Goal: Information Seeking & Learning: Learn about a topic

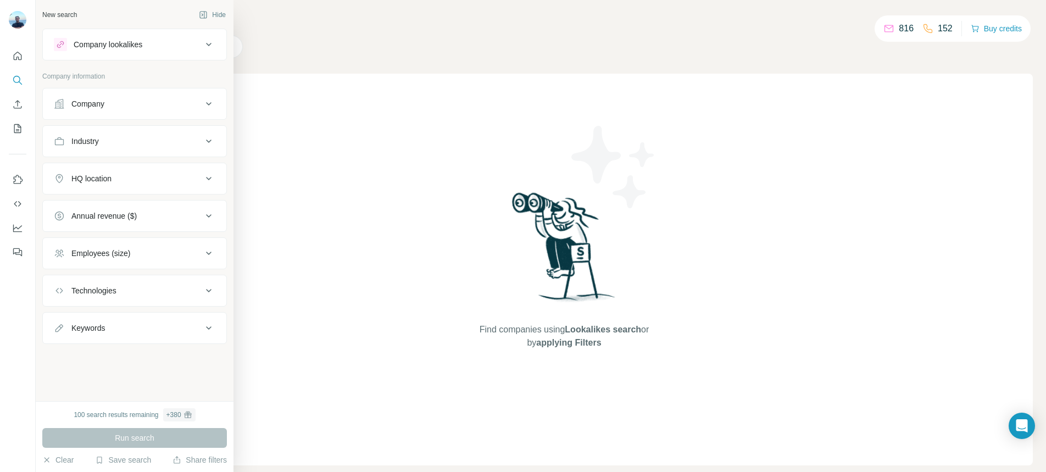
drag, startPoint x: 102, startPoint y: 102, endPoint x: 109, endPoint y: 102, distance: 6.6
click at [102, 102] on div "Company" at bounding box center [87, 103] width 33 height 11
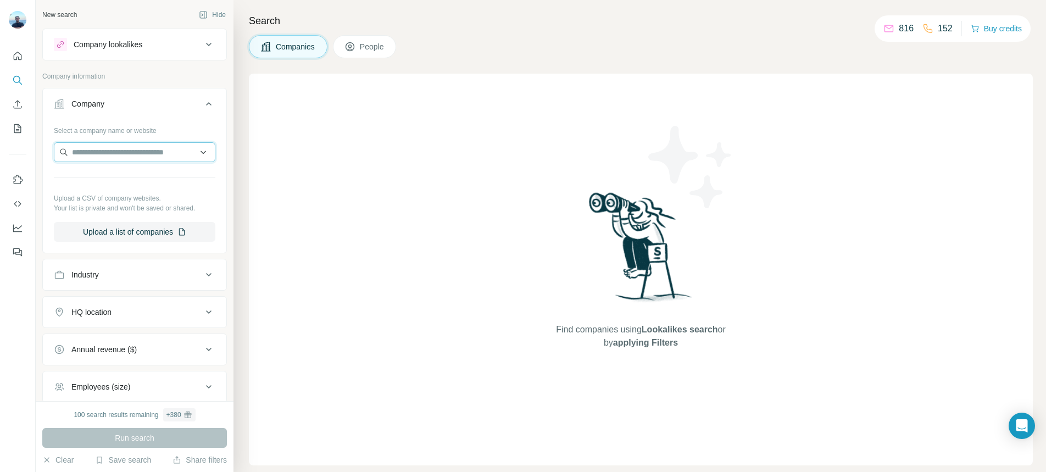
click at [178, 153] on input "text" at bounding box center [134, 152] width 161 height 20
type input "**********"
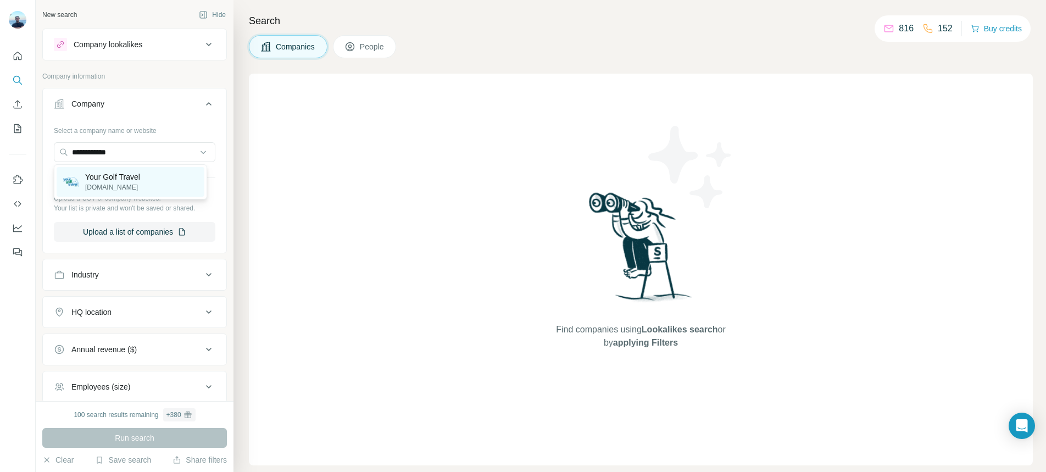
click at [115, 188] on p "[DOMAIN_NAME]" at bounding box center [112, 187] width 55 height 10
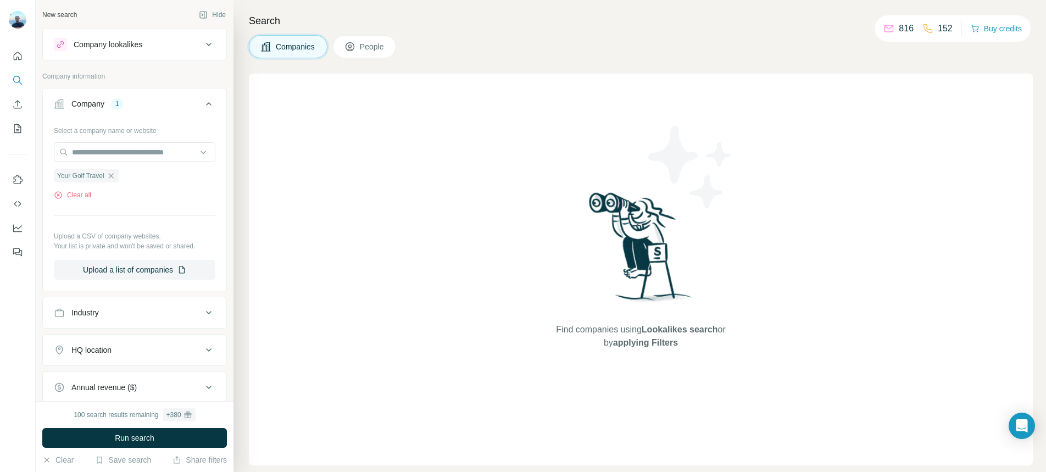
click at [147, 434] on span "Run search" at bounding box center [135, 437] width 40 height 11
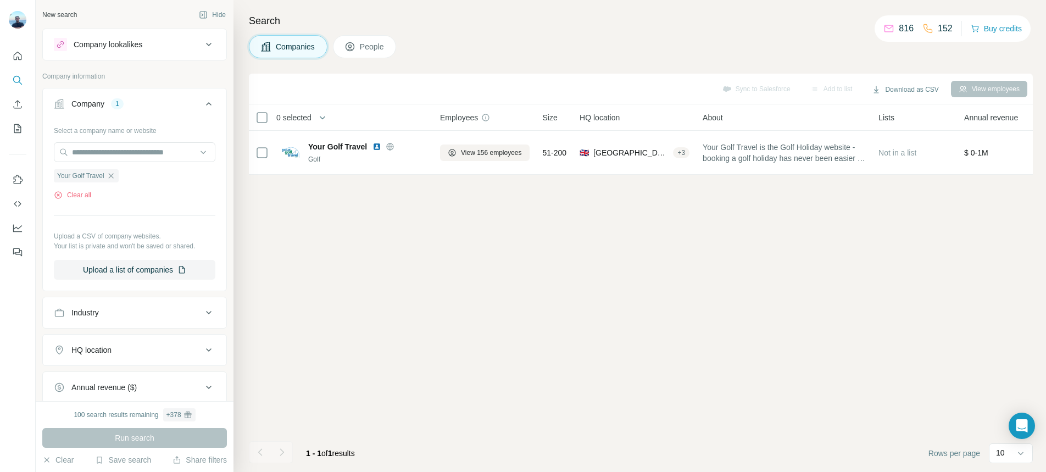
click at [162, 347] on div "HQ location" at bounding box center [128, 349] width 148 height 11
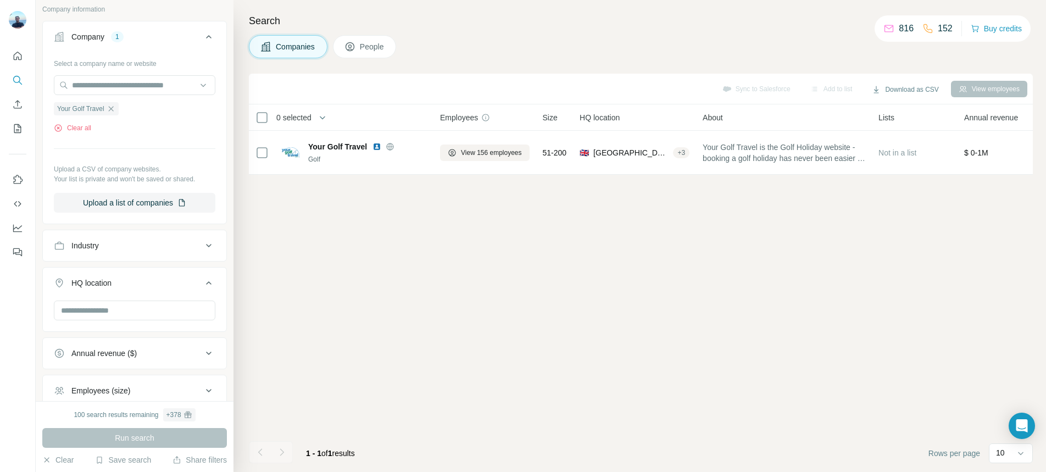
scroll to position [76, 0]
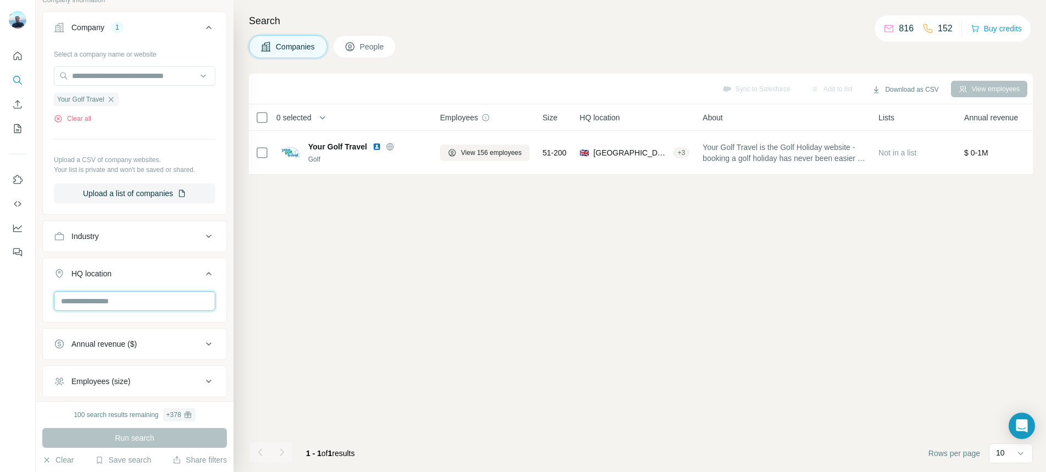
click at [153, 304] on input "text" at bounding box center [134, 301] width 161 height 20
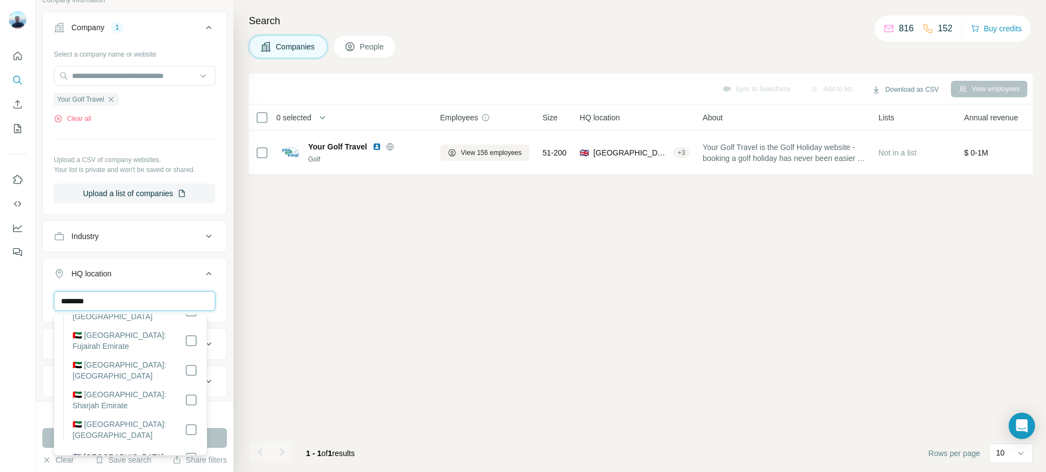
scroll to position [0, 0]
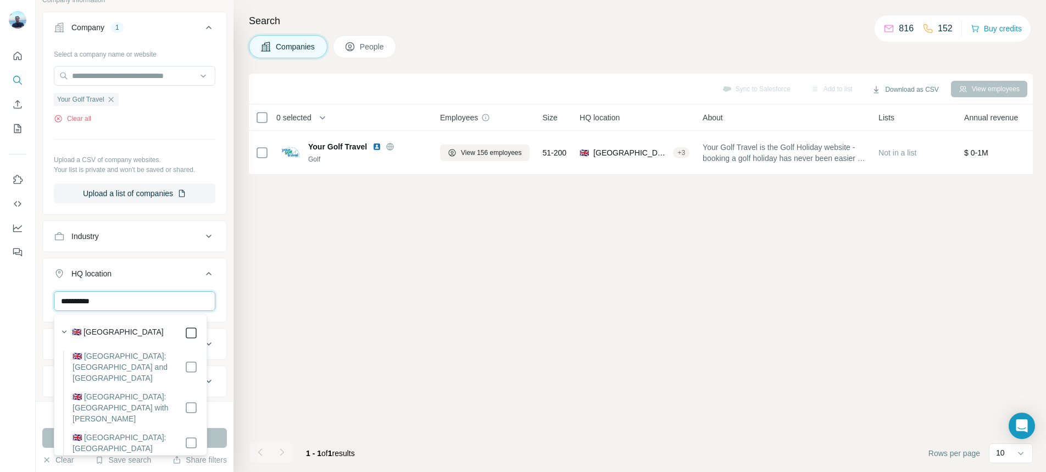
type input "**********"
click at [292, 400] on div "Sync to Salesforce Add to list Download as CSV View employees 0 selected Compan…" at bounding box center [641, 273] width 784 height 398
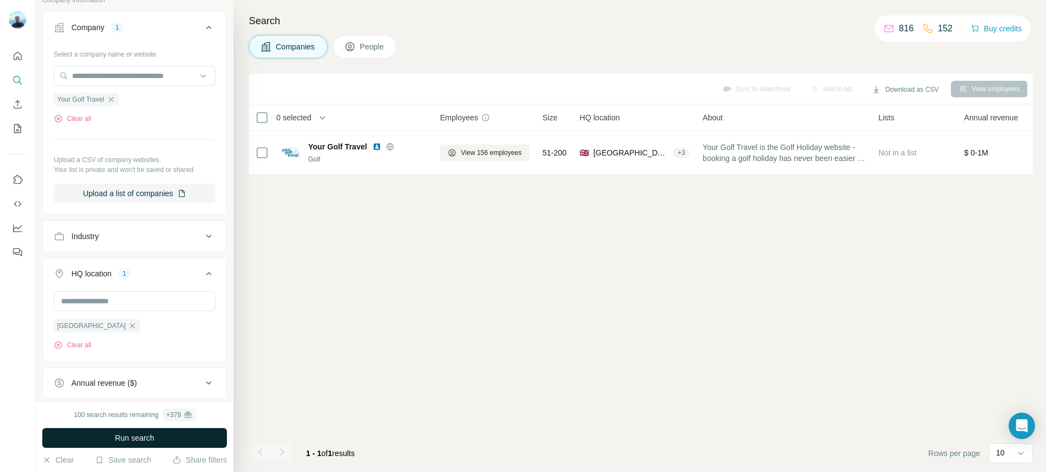
click at [166, 438] on button "Run search" at bounding box center [134, 438] width 185 height 20
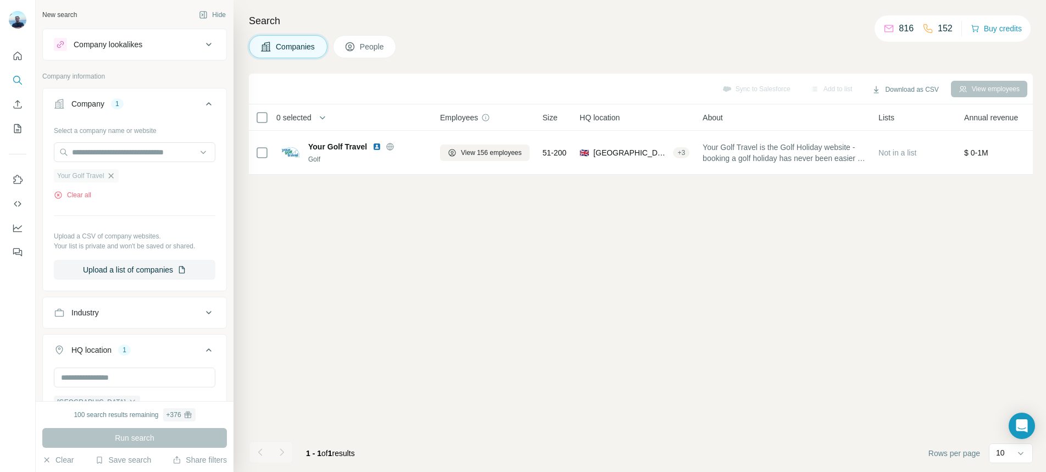
click at [112, 176] on icon "button" at bounding box center [111, 175] width 9 height 9
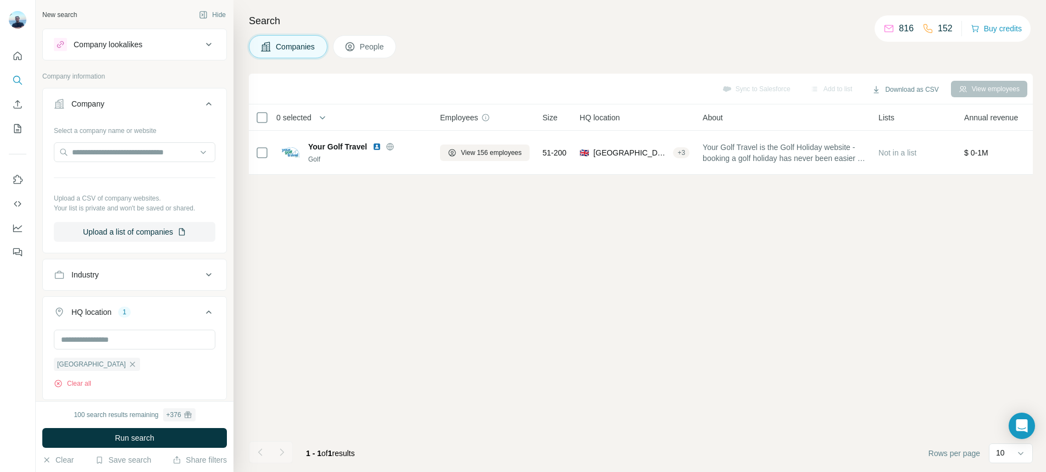
click at [170, 54] on button "Company lookalikes" at bounding box center [134, 44] width 183 height 26
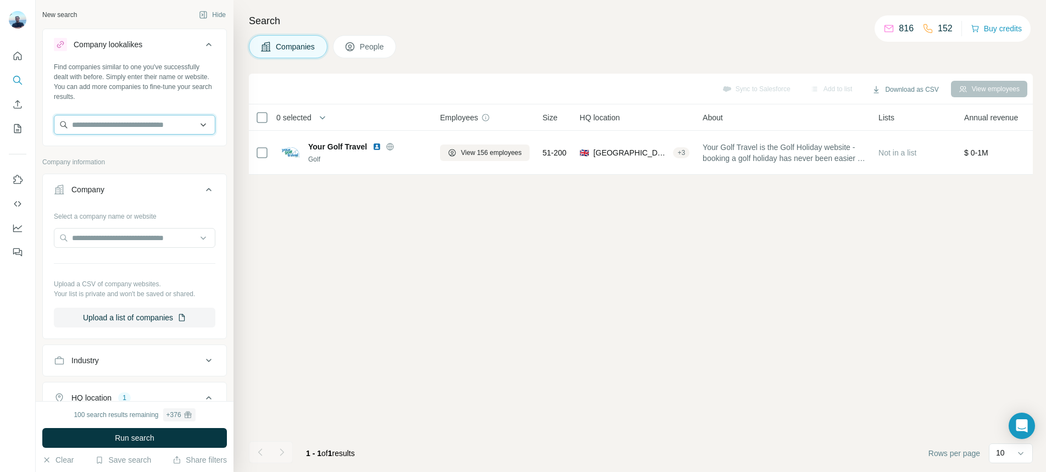
click at [152, 124] on input "text" at bounding box center [134, 125] width 161 height 20
type input "**********"
click at [146, 158] on div "Your Golf Travel [DOMAIN_NAME]" at bounding box center [131, 155] width 148 height 30
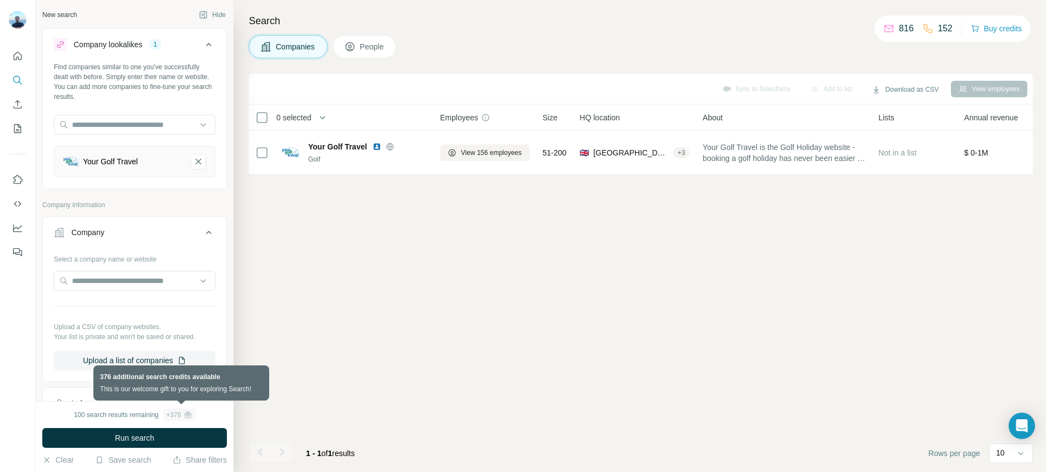
click at [164, 420] on div "+ 376" at bounding box center [179, 414] width 32 height 13
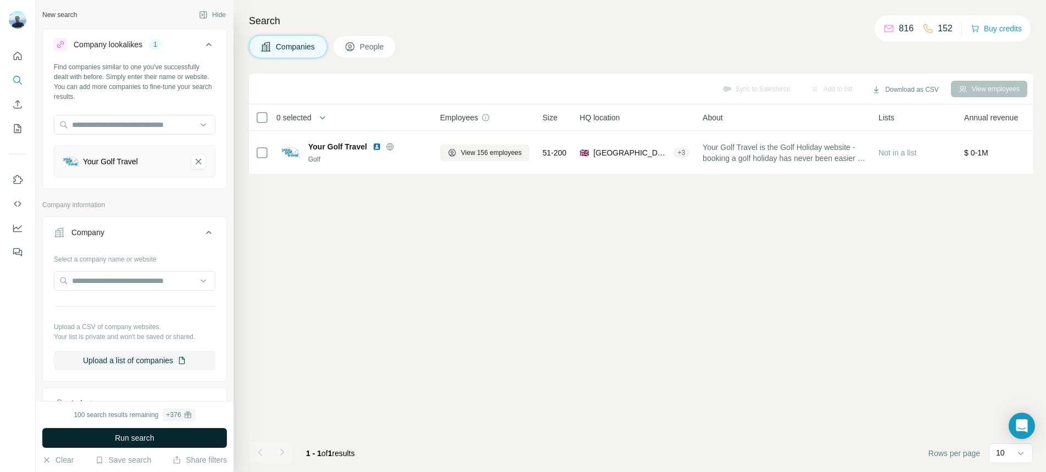
click at [158, 437] on button "Run search" at bounding box center [134, 438] width 185 height 20
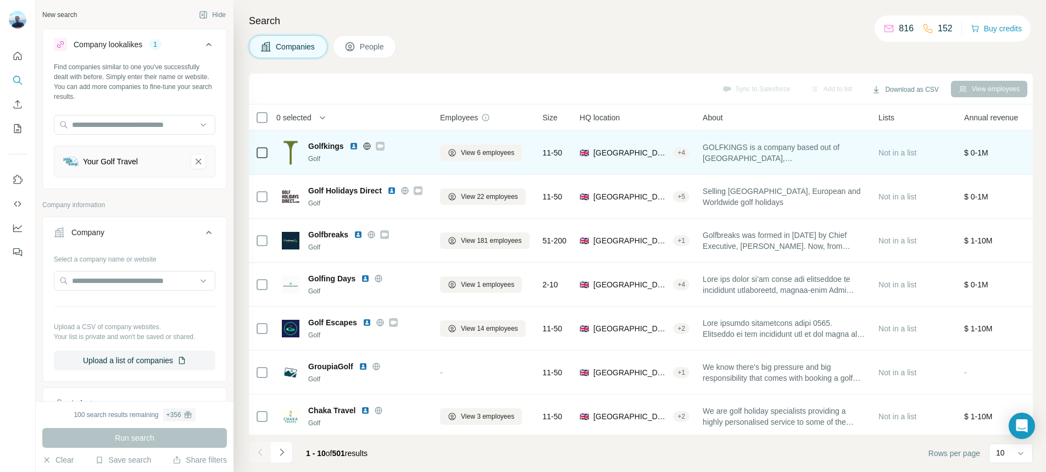
click at [356, 147] on img at bounding box center [353, 146] width 9 height 9
click at [494, 157] on span "View 6 employees" at bounding box center [487, 153] width 53 height 10
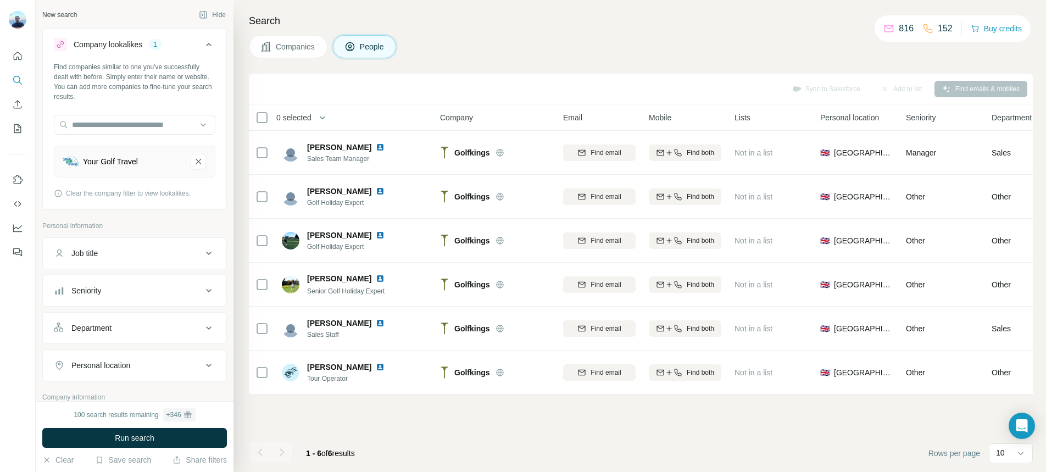
click at [324, 47] on button "Companies" at bounding box center [288, 46] width 79 height 23
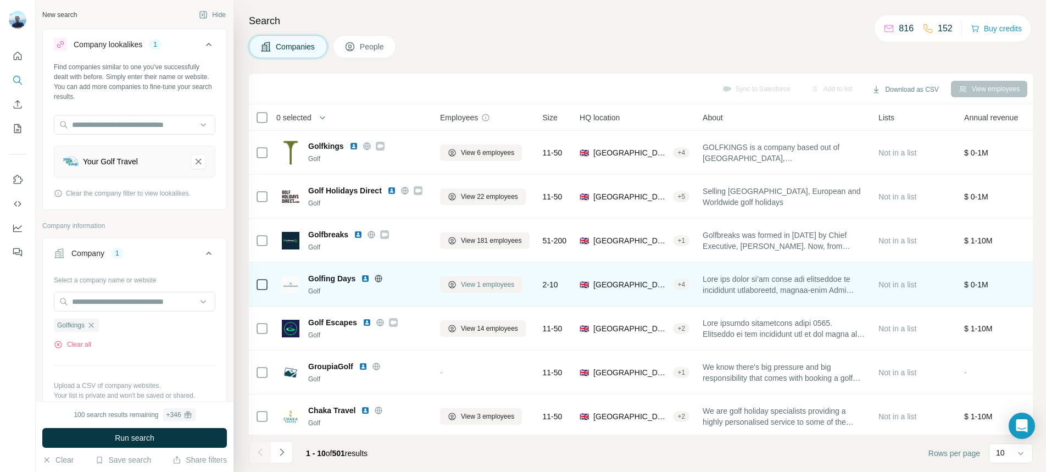
click at [493, 280] on span "View 1 employees" at bounding box center [487, 285] width 53 height 10
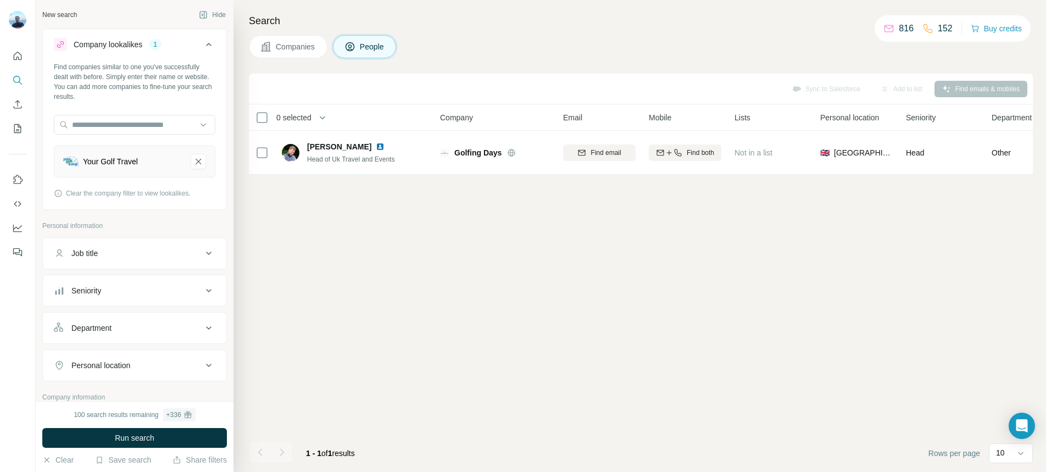
click at [297, 43] on span "Companies" at bounding box center [296, 46] width 40 height 11
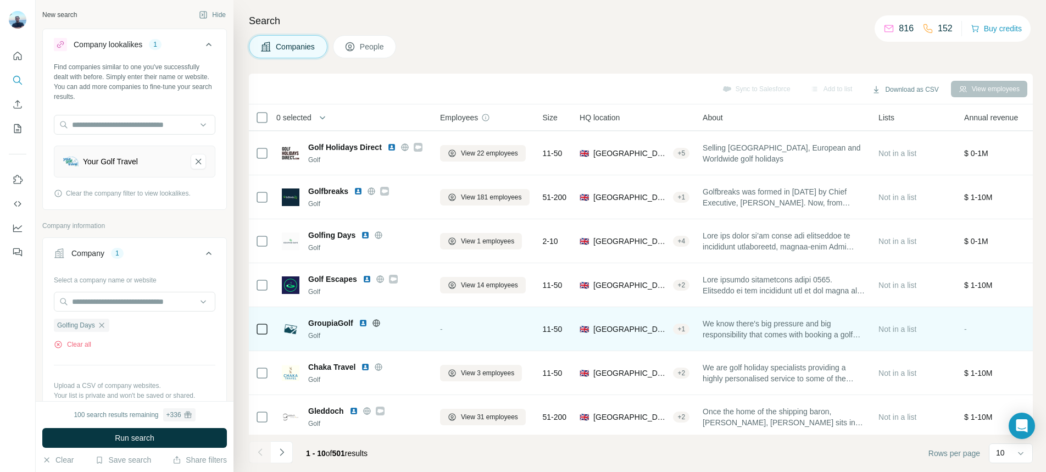
scroll to position [44, 0]
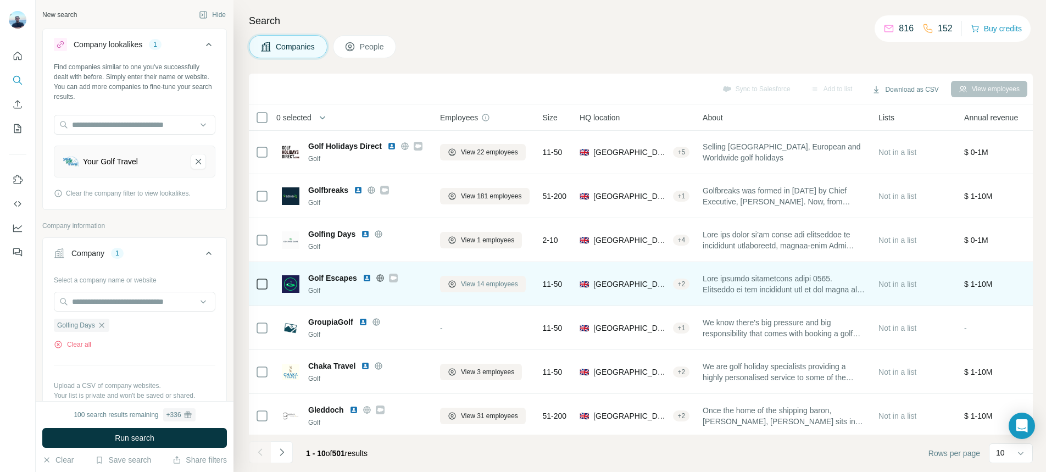
click at [484, 280] on span "View 14 employees" at bounding box center [489, 284] width 57 height 10
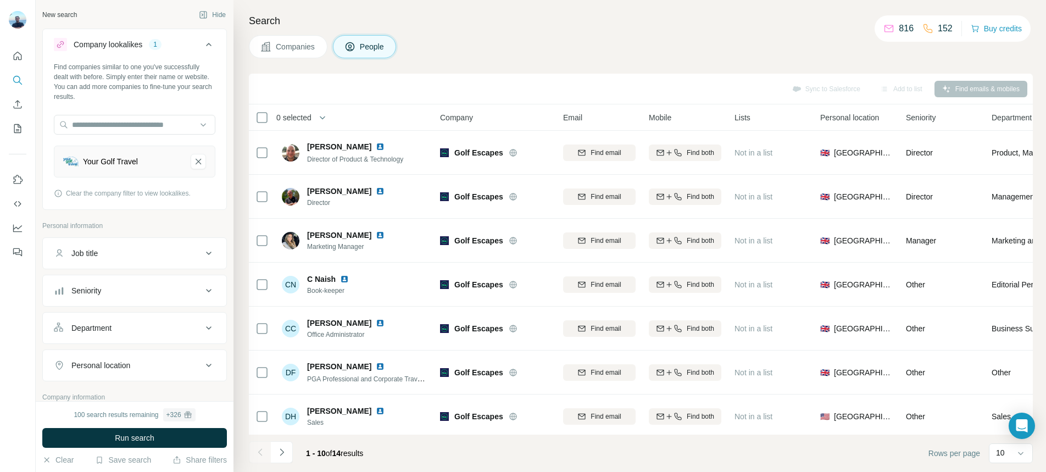
click at [322, 49] on button "Companies" at bounding box center [288, 46] width 79 height 23
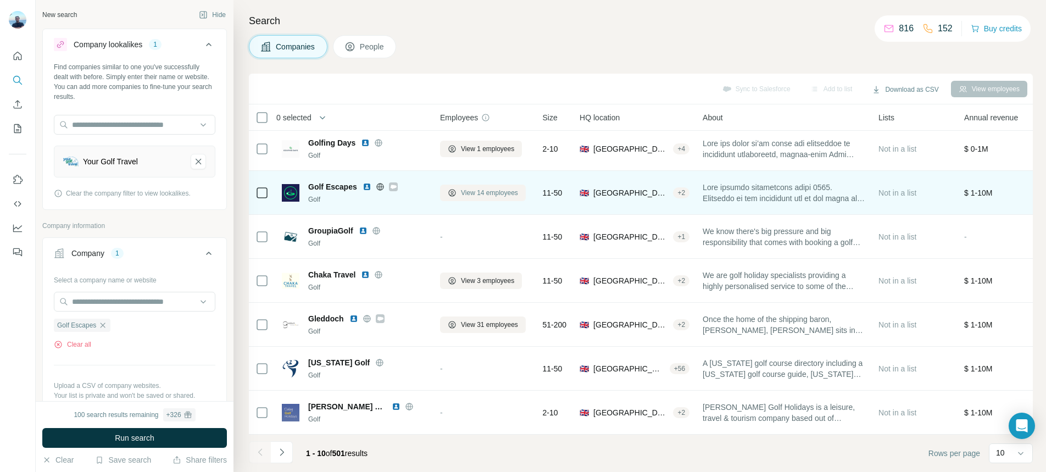
scroll to position [125, 0]
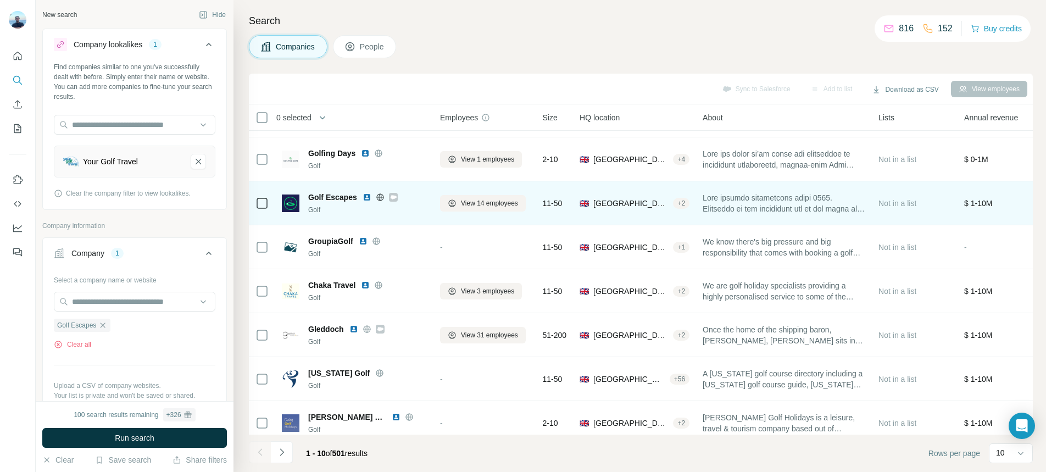
click at [365, 199] on img at bounding box center [367, 197] width 9 height 9
